Goal: Information Seeking & Learning: Learn about a topic

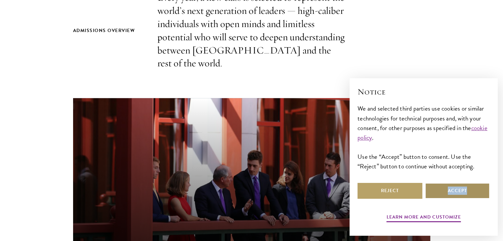
drag, startPoint x: 467, startPoint y: 202, endPoint x: 455, endPoint y: 197, distance: 12.8
click at [455, 197] on div "Learn more and customize Reject Accept" at bounding box center [424, 203] width 132 height 43
click at [455, 197] on button "Accept" at bounding box center [457, 191] width 65 height 16
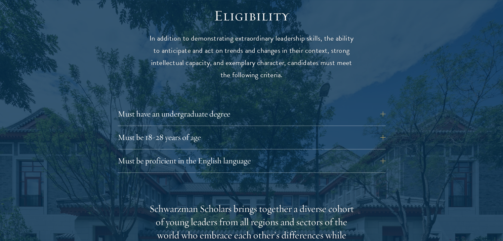
scroll to position [877, 0]
click at [350, 129] on button "Must be 18-28 years of age" at bounding box center [257, 137] width 268 height 16
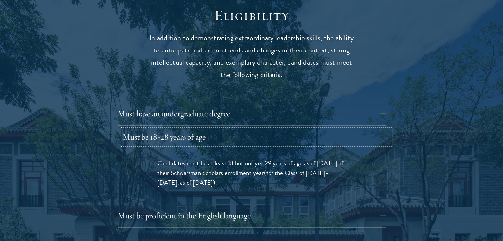
click at [350, 129] on button "Must be 18-28 years of age" at bounding box center [257, 137] width 268 height 16
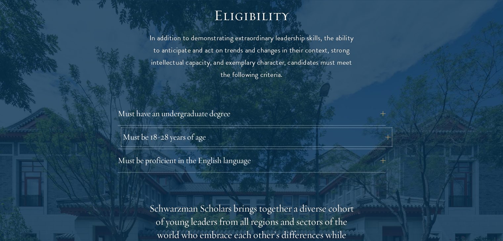
click at [343, 129] on button "Must be 18-28 years of age" at bounding box center [257, 137] width 268 height 16
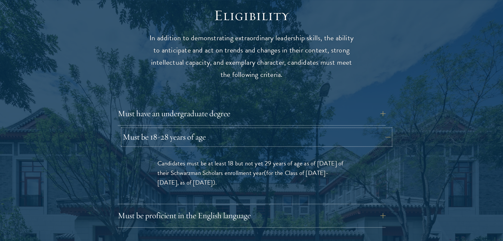
click at [343, 129] on button "Must be 18-28 years of age" at bounding box center [257, 137] width 268 height 16
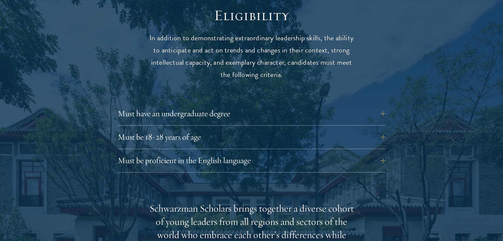
click at [306, 155] on button "Must be proficient in the English language" at bounding box center [257, 161] width 268 height 16
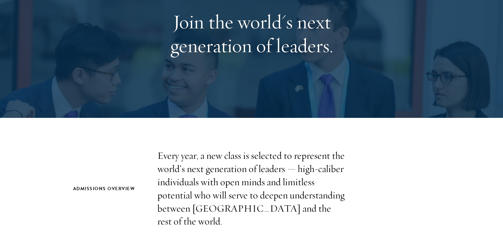
scroll to position [0, 0]
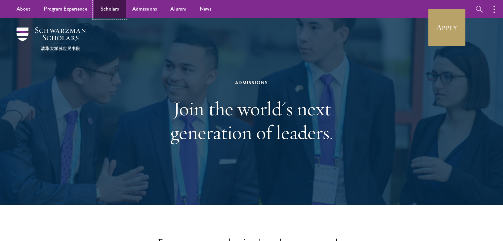
click at [108, 14] on link "Scholars" at bounding box center [110, 9] width 32 height 18
